Goal: Use online tool/utility: Utilize a website feature to perform a specific function

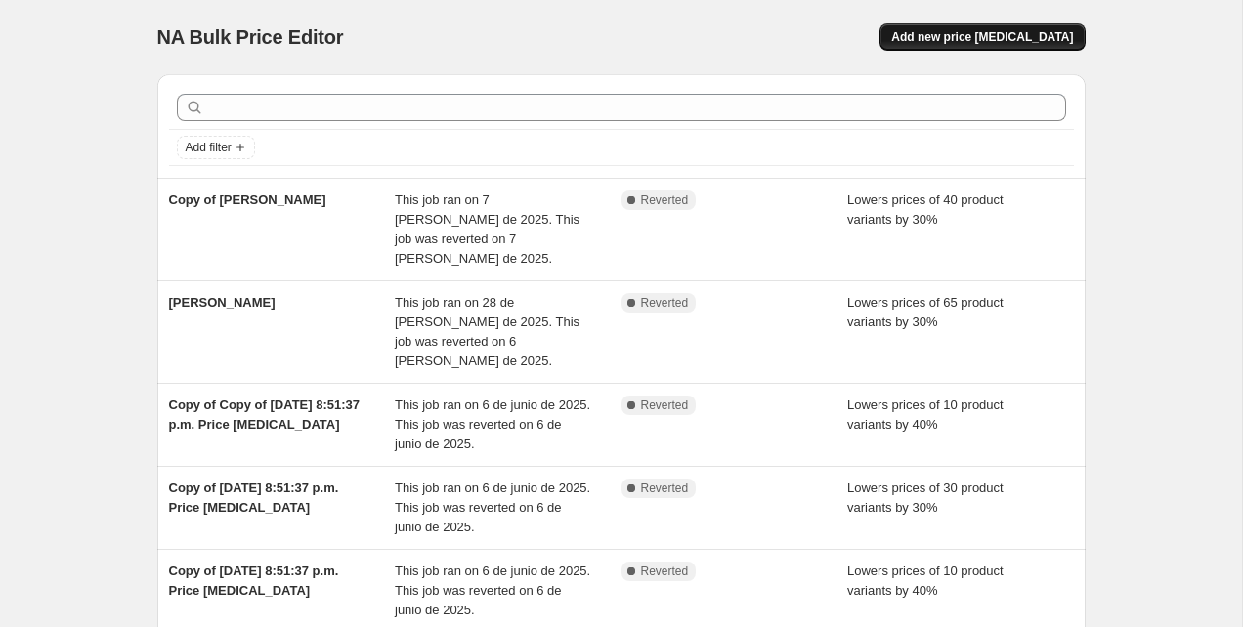
click at [1015, 47] on button "Add new price [MEDICAL_DATA]" at bounding box center [982, 36] width 205 height 27
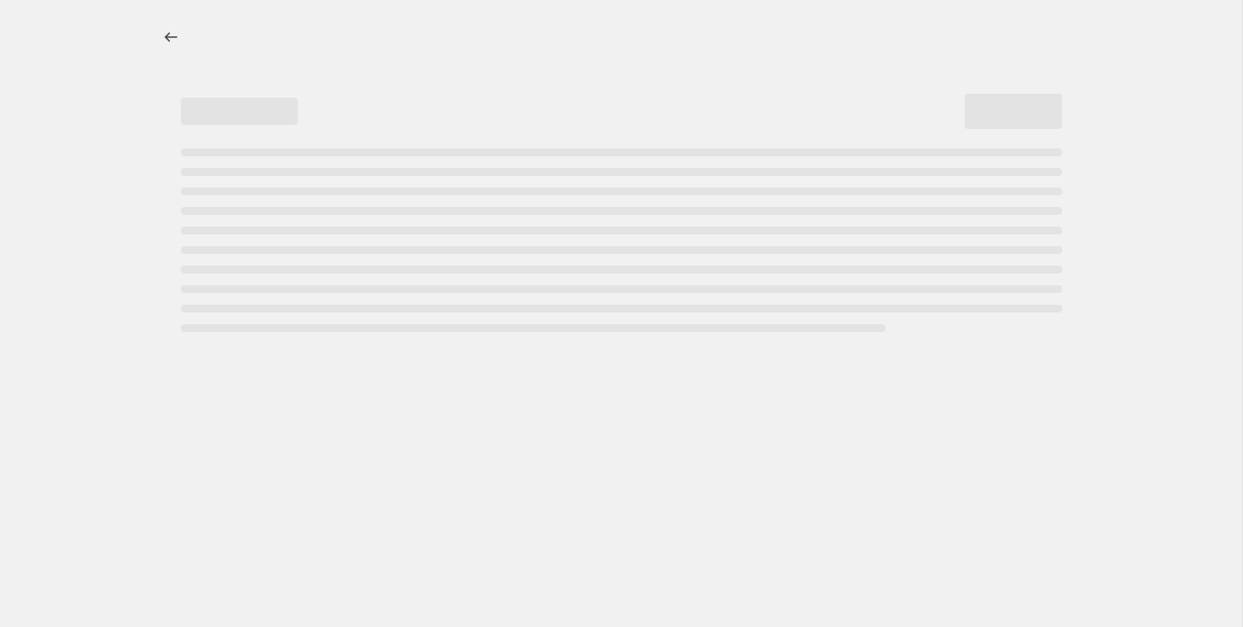
select select "percentage"
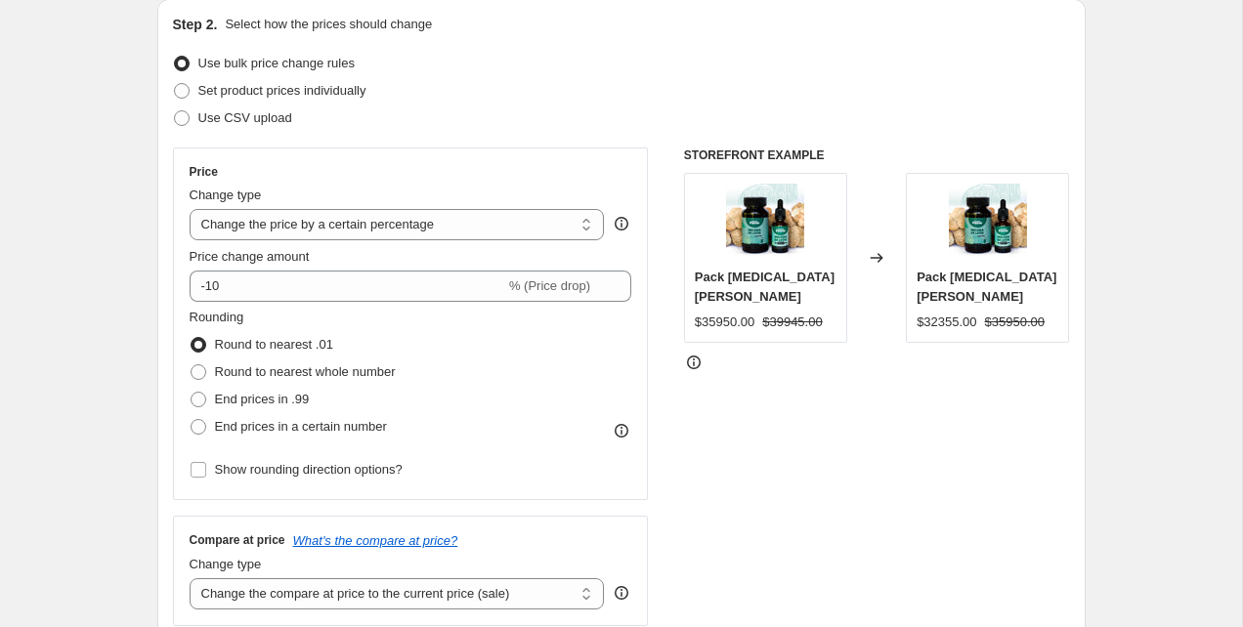
scroll to position [235, 0]
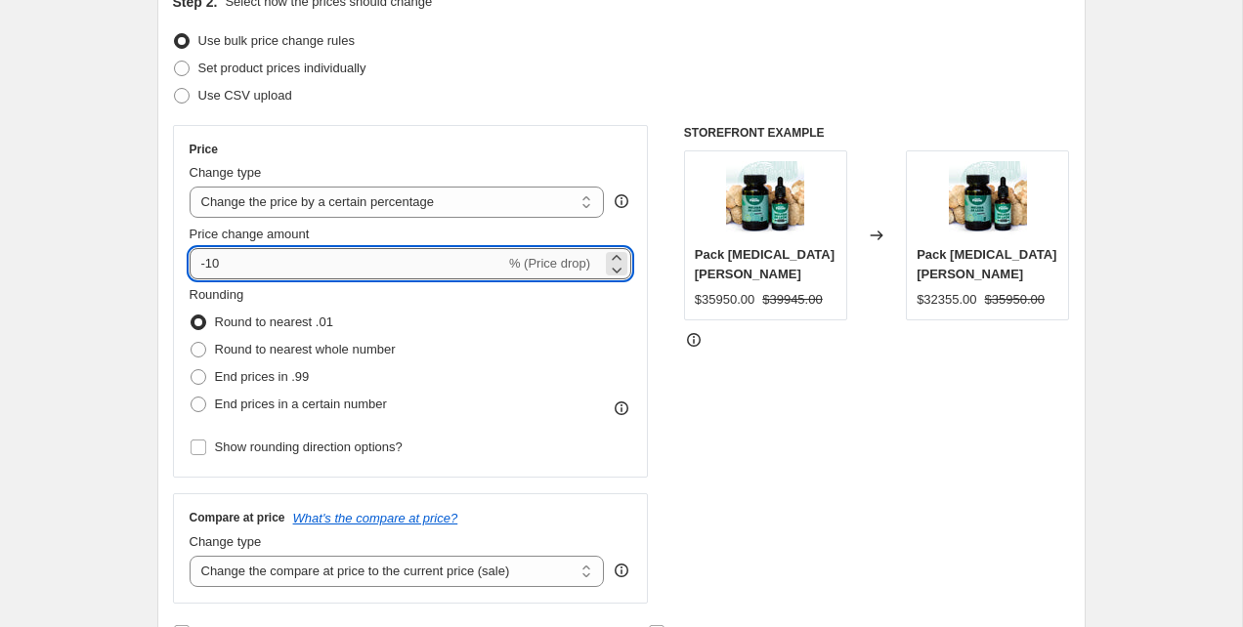
click at [230, 263] on input "-10" at bounding box center [348, 263] width 316 height 31
type input "-1"
type input "-20"
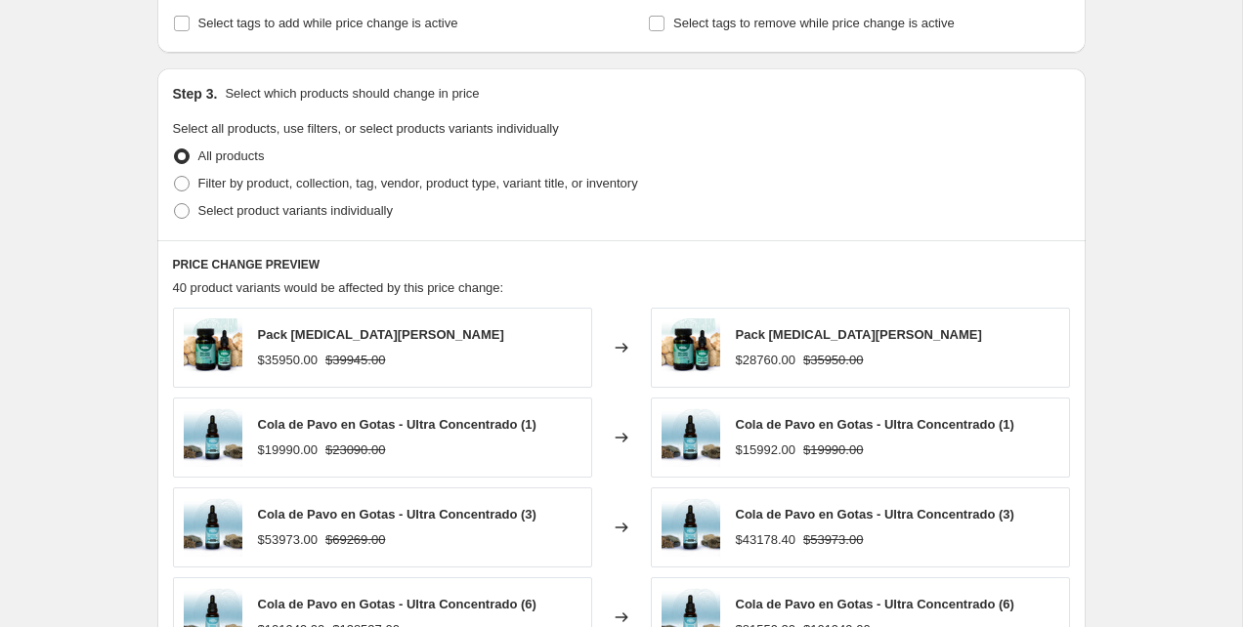
scroll to position [842, 0]
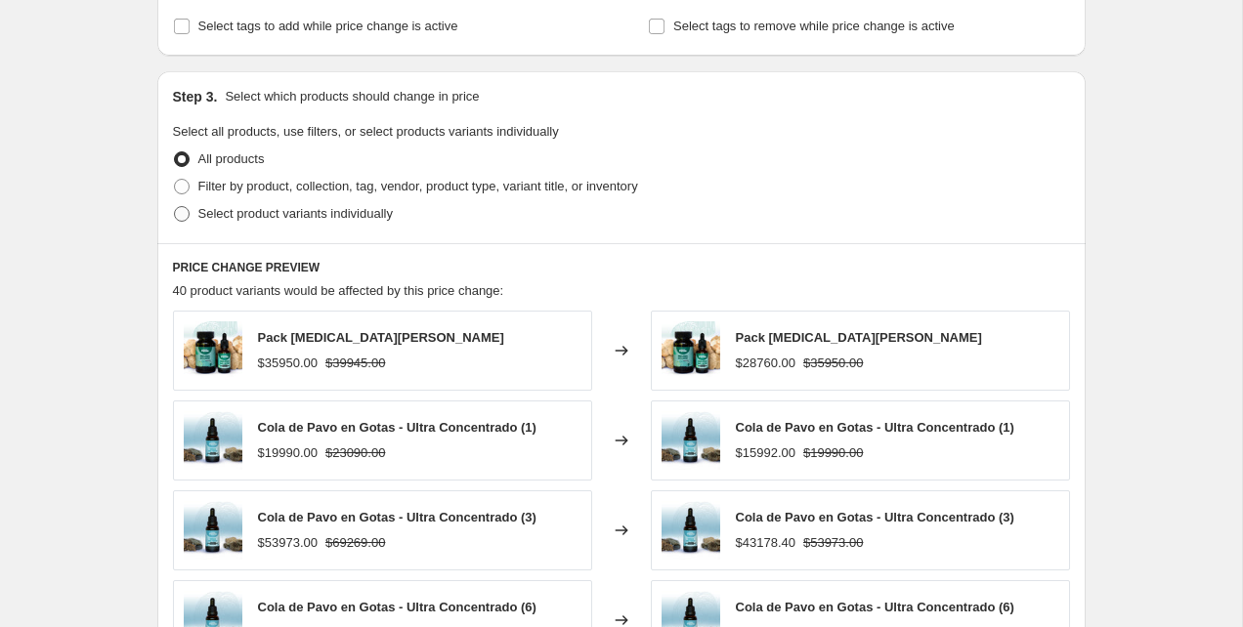
click at [186, 218] on span at bounding box center [182, 214] width 16 height 16
click at [175, 207] on input "Select product variants individually" at bounding box center [174, 206] width 1 height 1
radio input "true"
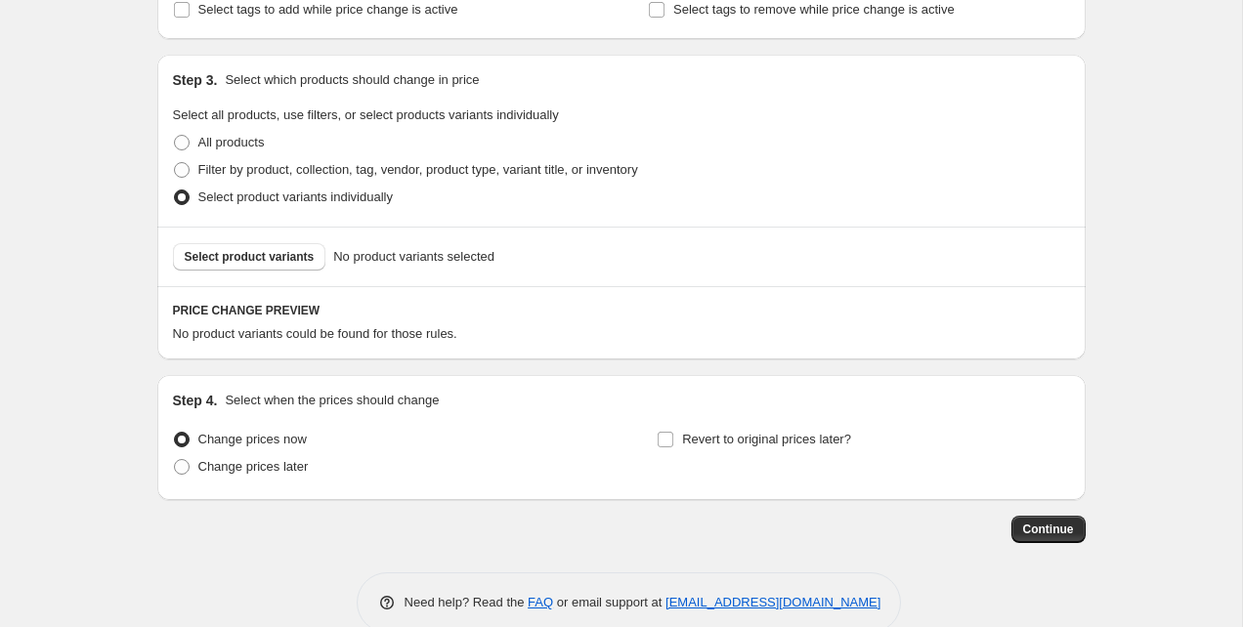
scroll to position [852, 0]
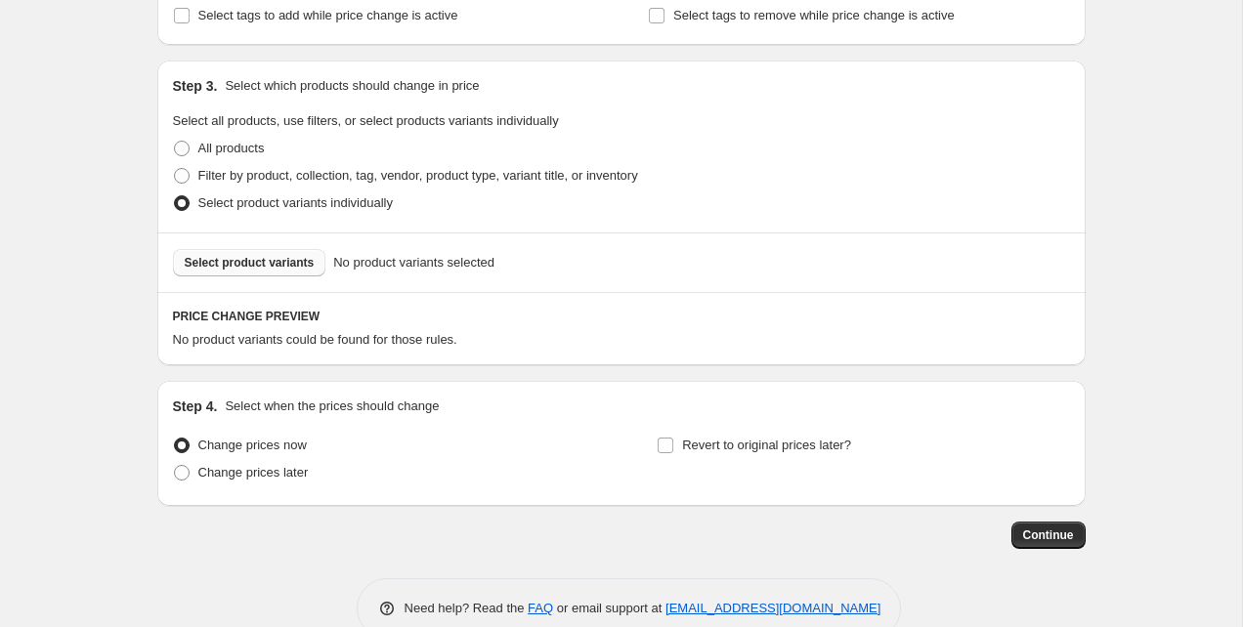
click at [259, 272] on button "Select product variants" at bounding box center [249, 262] width 153 height 27
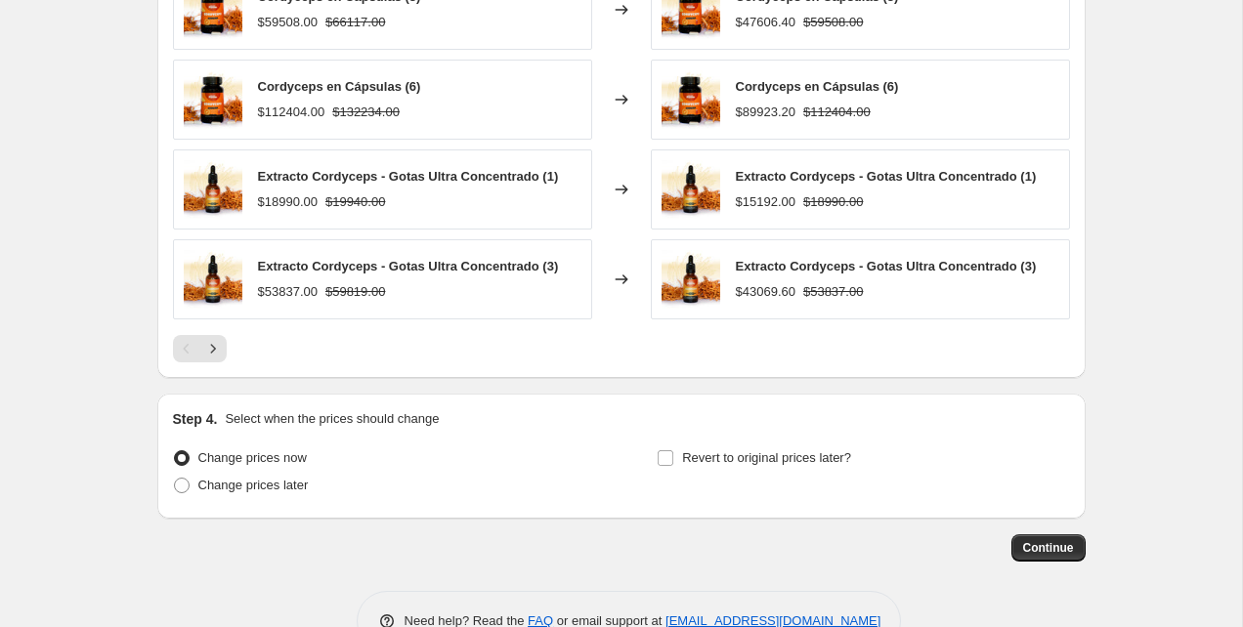
scroll to position [1347, 0]
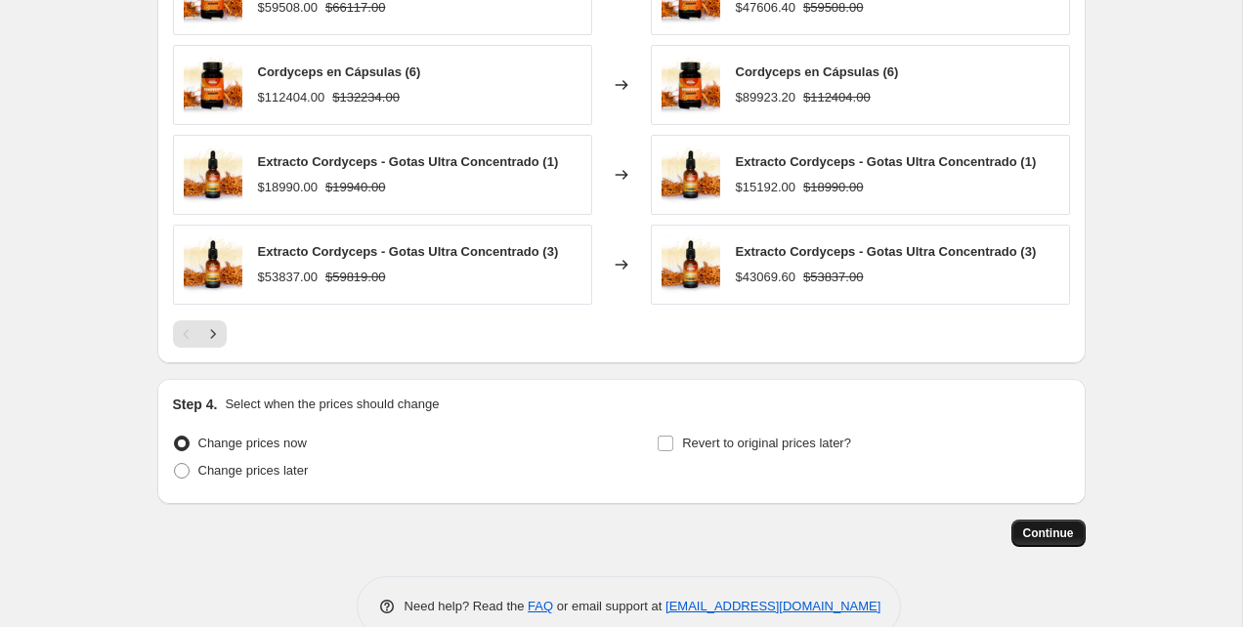
click at [1051, 539] on span "Continue" at bounding box center [1048, 534] width 51 height 16
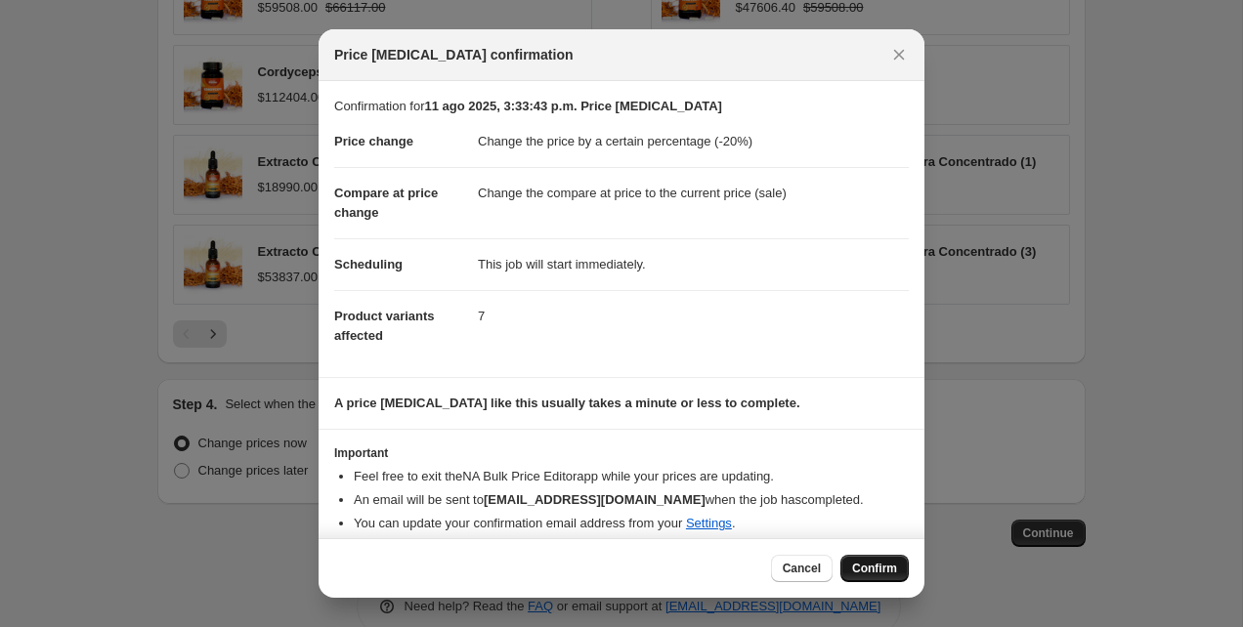
click at [860, 564] on span "Confirm" at bounding box center [874, 569] width 45 height 16
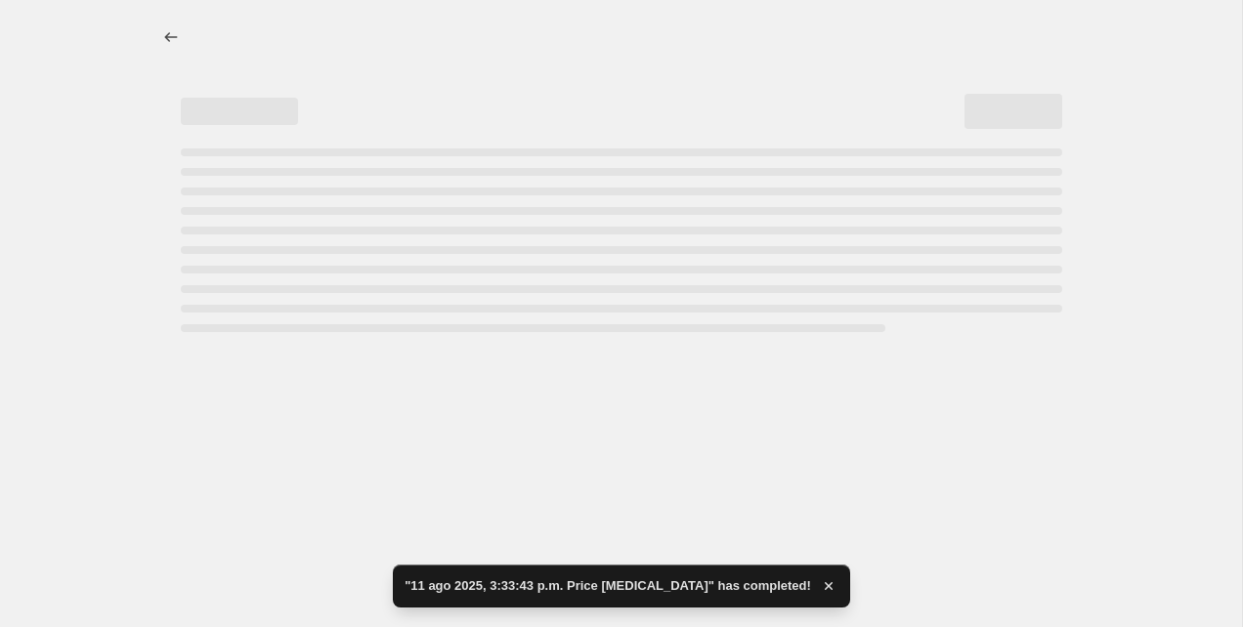
select select "percentage"
